Goal: Find contact information: Find contact information

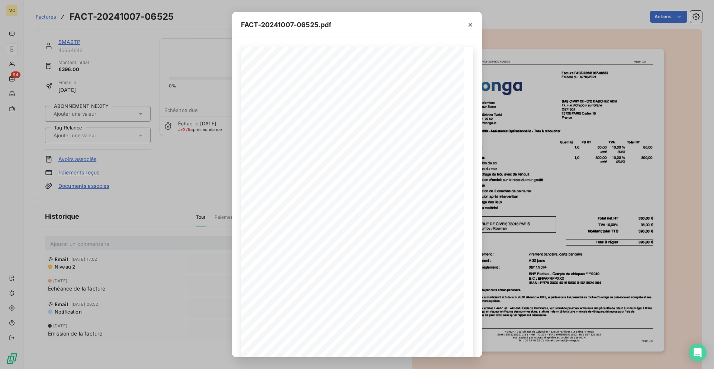
drag, startPoint x: 473, startPoint y: 22, endPoint x: 458, endPoint y: 26, distance: 15.3
click at [473, 22] on icon "button" at bounding box center [470, 24] width 7 height 7
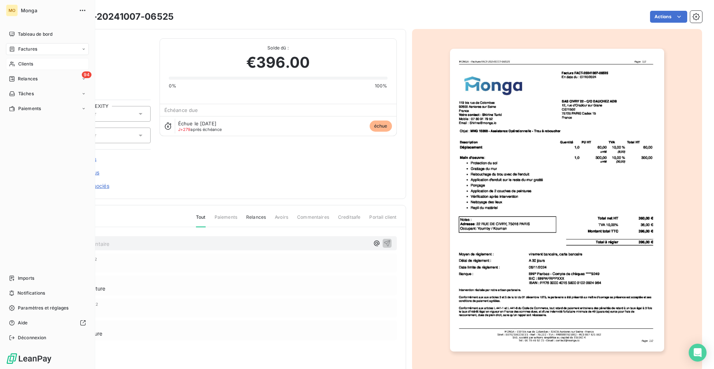
click at [26, 68] on div "Clients" at bounding box center [47, 64] width 83 height 12
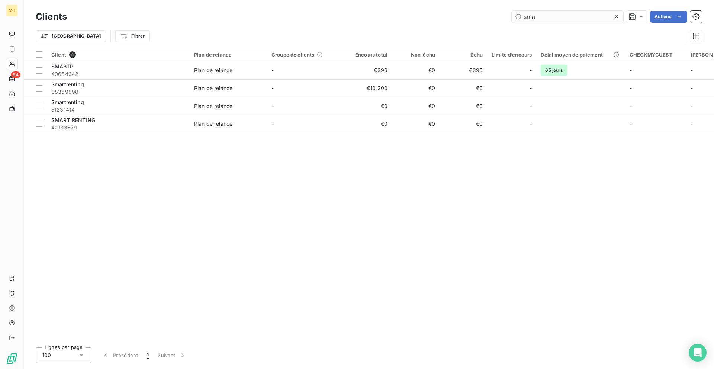
click at [529, 17] on input "sma" at bounding box center [568, 17] width 112 height 12
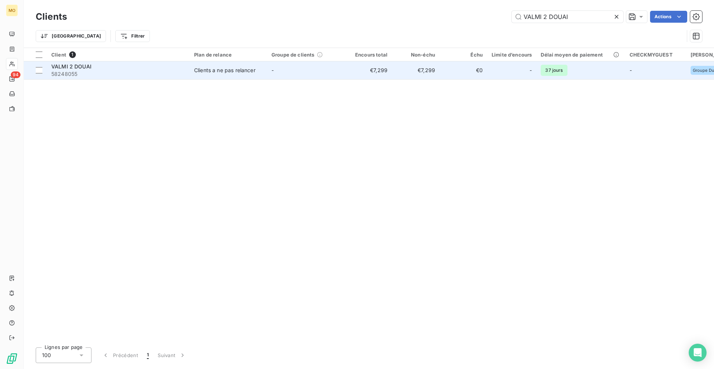
type input "VALMI 2 DOUAI"
click at [327, 73] on td "-" at bounding box center [305, 70] width 77 height 18
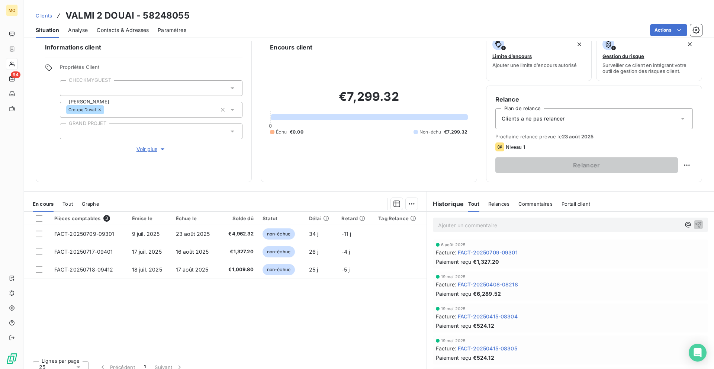
scroll to position [13, 0]
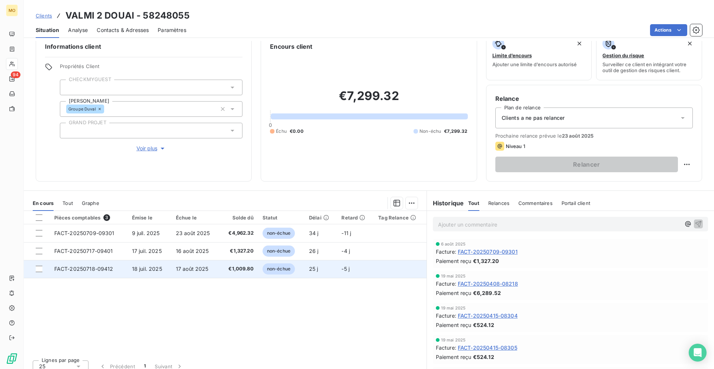
click at [216, 265] on td "17 août 2025" at bounding box center [196, 269] width 48 height 18
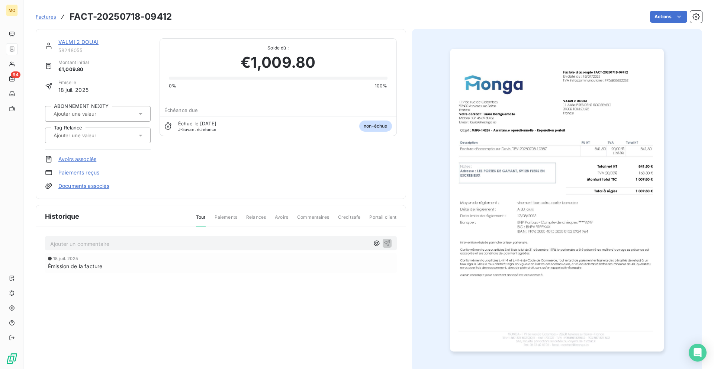
click at [79, 44] on link "VALMI 2 DOUAI" at bounding box center [78, 42] width 40 height 6
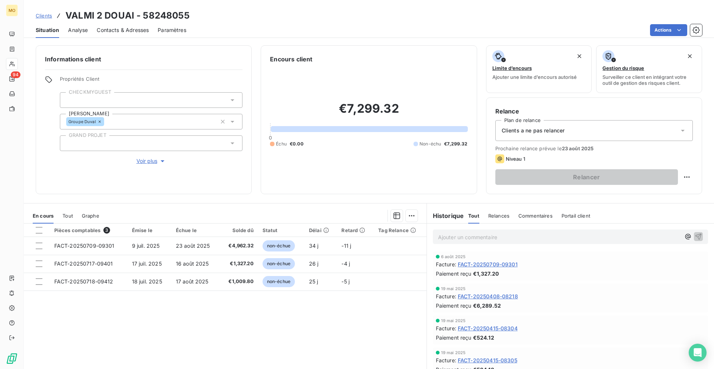
click at [126, 28] on span "Contacts & Adresses" at bounding box center [123, 29] width 52 height 7
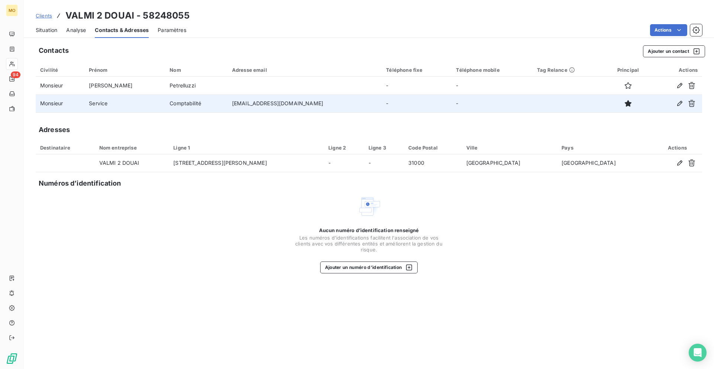
click at [249, 104] on td "[EMAIL_ADDRESS][DOMAIN_NAME]" at bounding box center [305, 104] width 154 height 18
copy td "[EMAIL_ADDRESS][DOMAIN_NAME]"
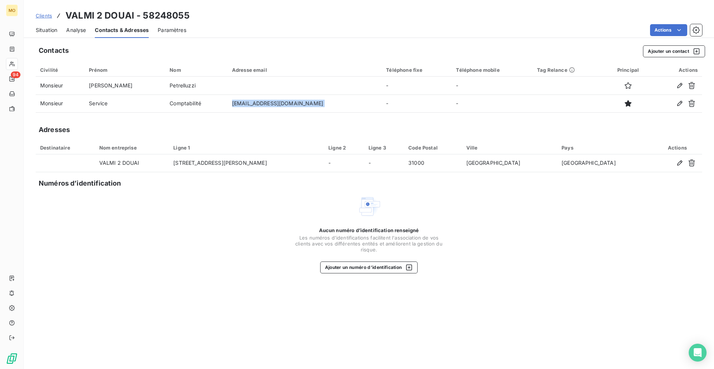
click at [43, 31] on span "Situation" at bounding box center [47, 29] width 22 height 7
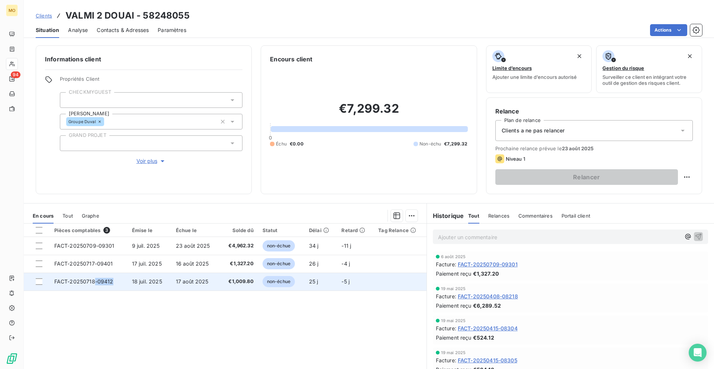
copy span "-09412"
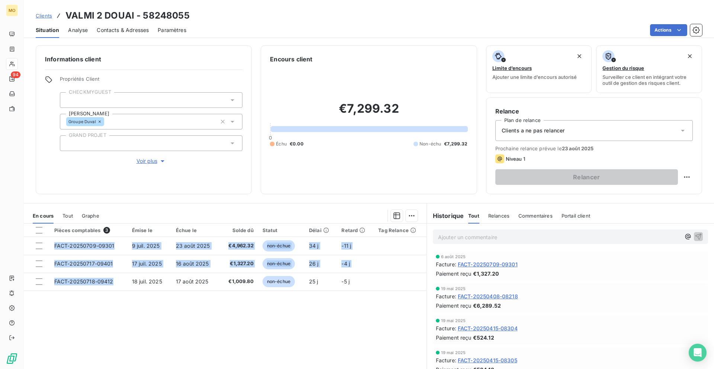
drag, startPoint x: 114, startPoint y: 281, endPoint x: 114, endPoint y: 350, distance: 69.2
click at [114, 350] on div "Pièces comptables 3 Émise le Échue le Solde dû Statut Délai Retard Tag Relance …" at bounding box center [225, 295] width 403 height 143
